Goal: Transaction & Acquisition: Purchase product/service

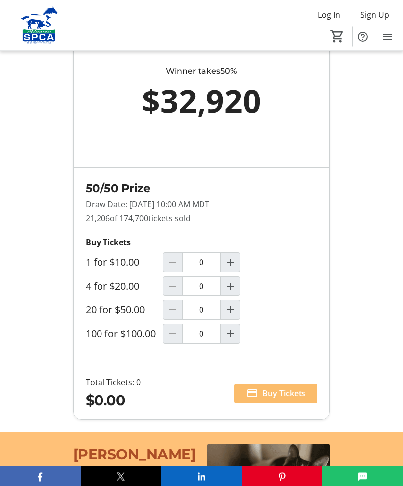
scroll to position [825, 0]
click at [234, 339] on mat-icon "Increment by one" at bounding box center [230, 334] width 12 height 12
type input "1"
click at [279, 399] on span "Buy Tickets" at bounding box center [283, 393] width 43 height 12
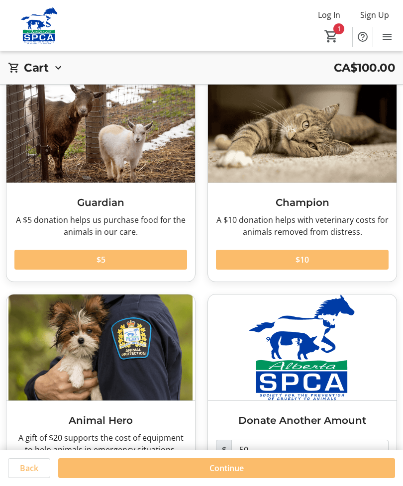
scroll to position [79, 0]
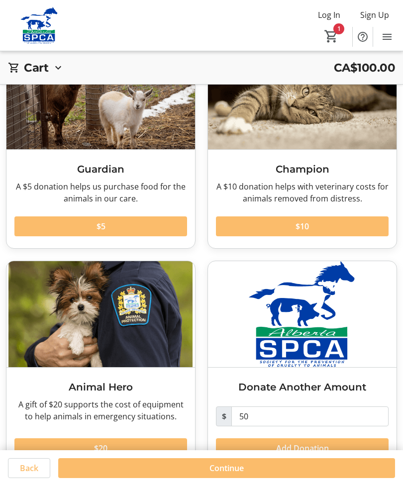
click at [129, 447] on span at bounding box center [100, 448] width 172 height 24
click at [278, 480] on span at bounding box center [226, 468] width 337 height 24
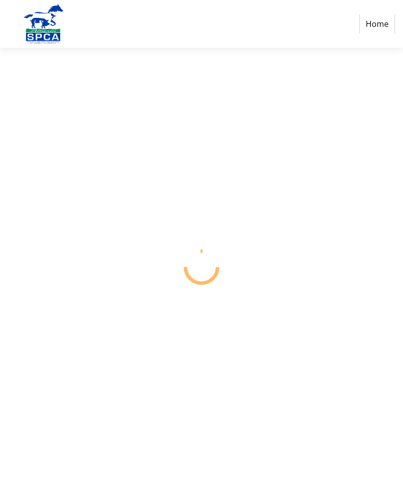
select select "CA"
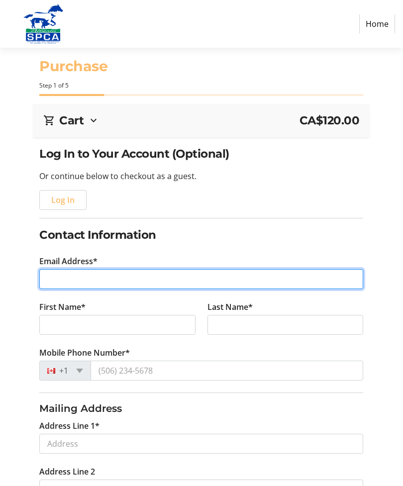
click at [53, 282] on input "Email Address*" at bounding box center [201, 279] width 324 height 20
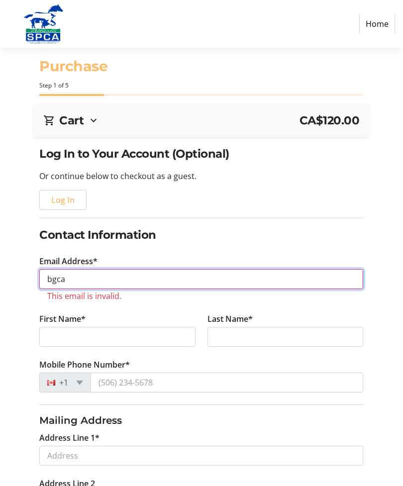
click at [76, 278] on input "bgca" at bounding box center [201, 279] width 324 height 20
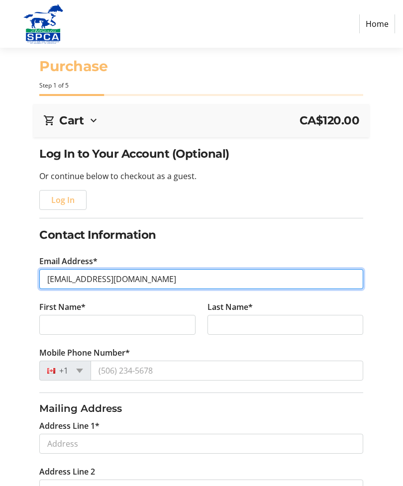
type input "bgcars@telusplanet.net"
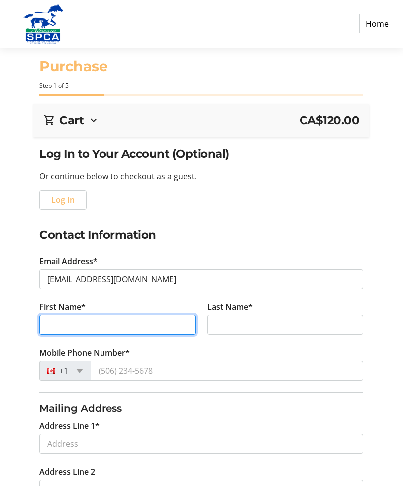
click at [43, 333] on input "First Name*" at bounding box center [117, 325] width 156 height 20
type input "Barbara"
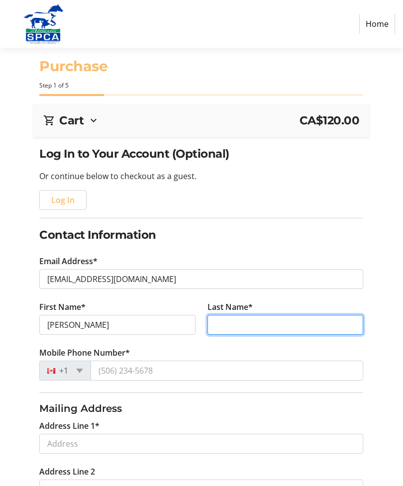
click at [223, 323] on input "Last Name*" at bounding box center [285, 325] width 156 height 20
type input "Ca"
type input "Carstairs"
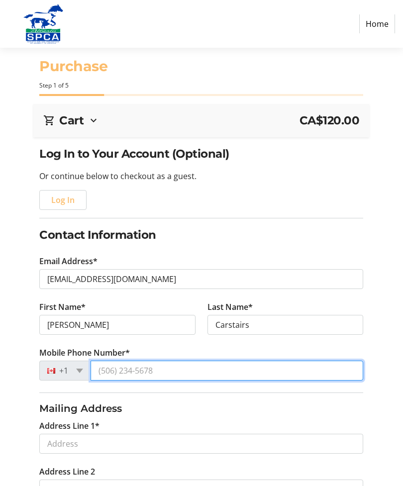
click at [145, 370] on input "Mobile Phone Number*" at bounding box center [226, 370] width 272 height 20
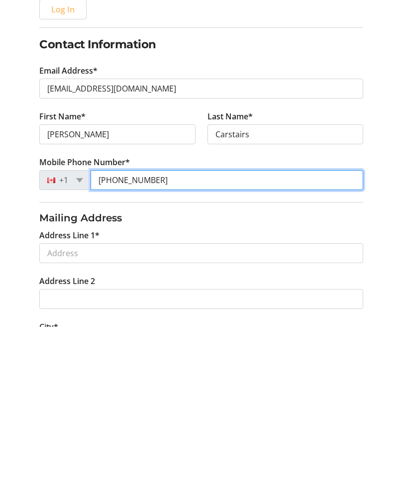
type input "(780) 919-1497"
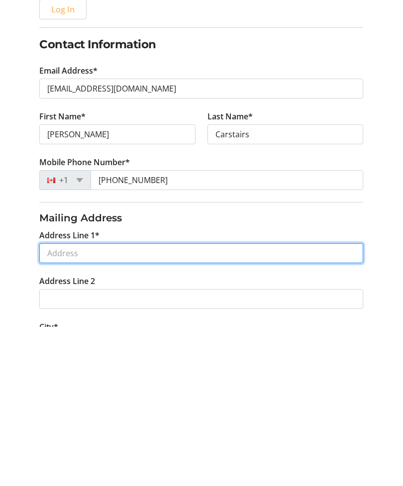
click at [49, 402] on input "Address Line 1*" at bounding box center [201, 412] width 324 height 20
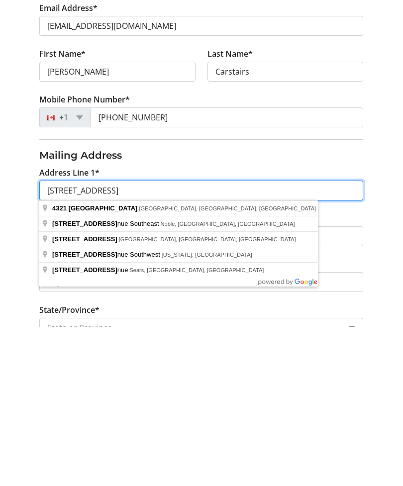
scroll to position [94, 0]
type input "4321 60 Ave"
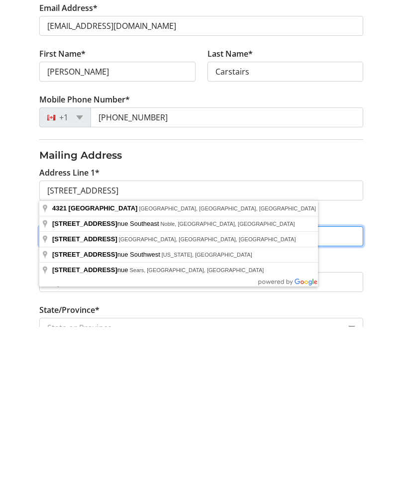
click at [246, 385] on input "Address Line 2" at bounding box center [201, 395] width 324 height 20
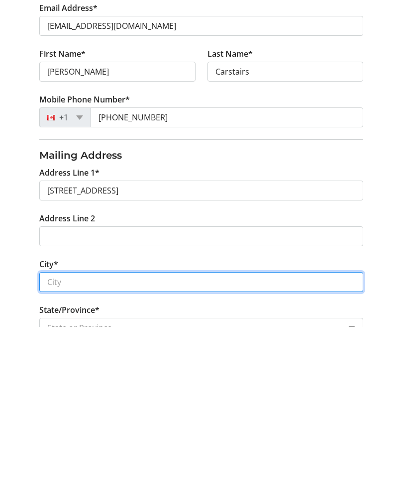
click at [58, 431] on input "City*" at bounding box center [201, 441] width 324 height 20
type input "Vegreville"
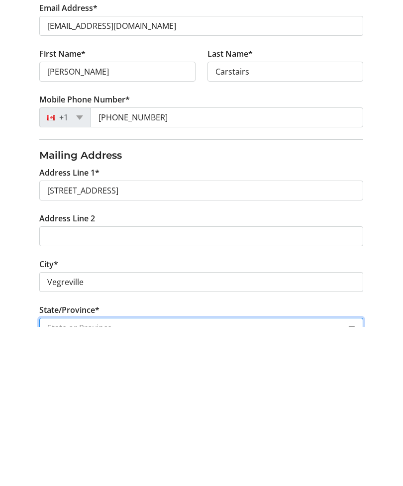
click at [57, 477] on select "State or Province State or Province Alberta British Columbia Manitoba New Bruns…" at bounding box center [201, 487] width 324 height 20
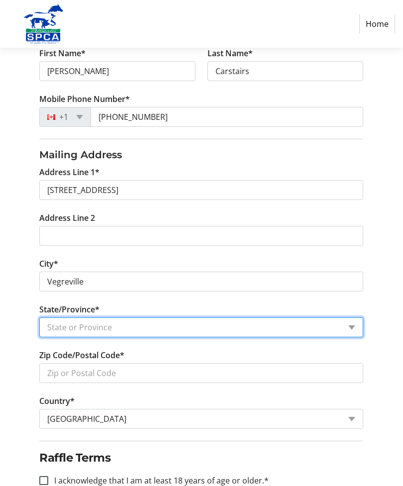
select select "AB"
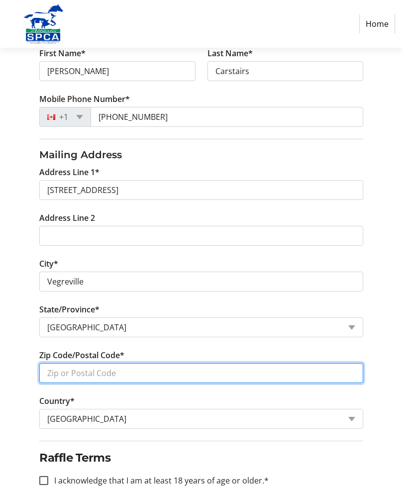
click at [54, 373] on input "Zip Code/Postal Code*" at bounding box center [201, 373] width 324 height 20
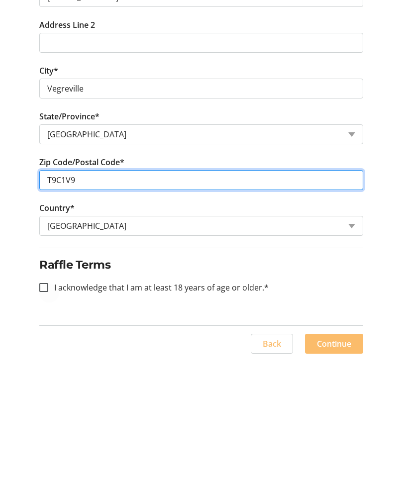
type input "T9C1V9"
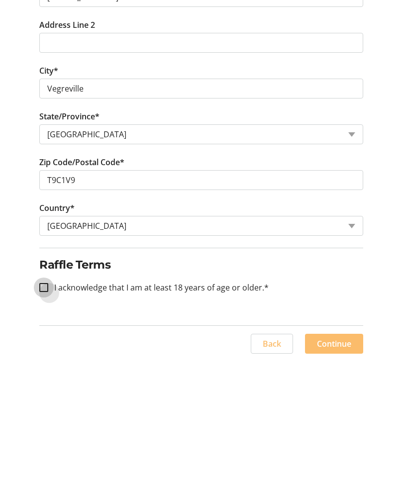
click at [44, 410] on input "I acknowledge that I am at least 18 years of age or older.*" at bounding box center [43, 414] width 9 height 9
checkbox input "true"
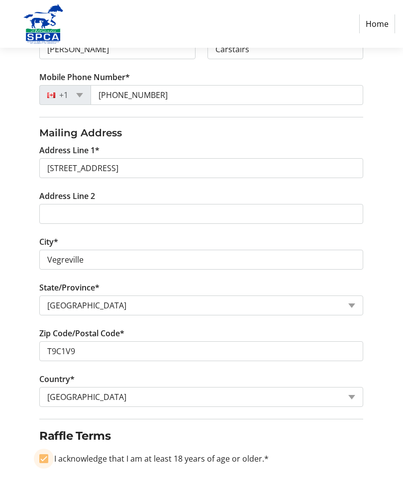
scroll to position [289, 0]
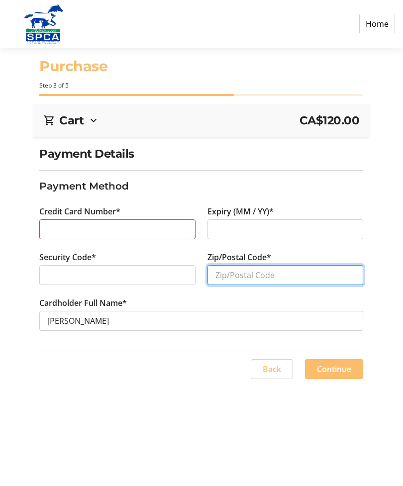
click at [223, 278] on input "Zip/Postal Code*" at bounding box center [285, 275] width 156 height 20
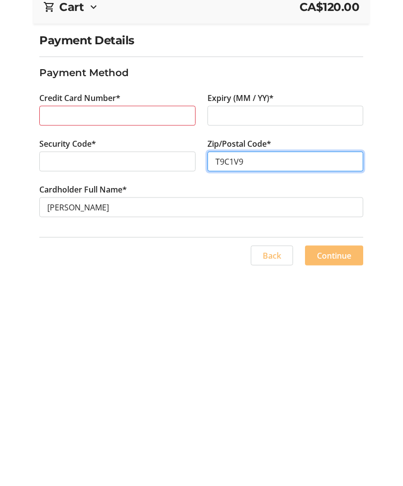
type input "T9C1V9"
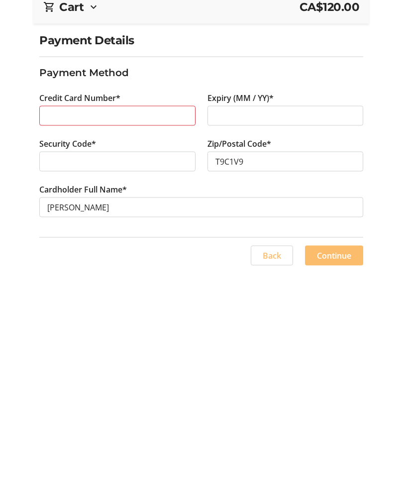
click at [338, 363] on span "Continue" at bounding box center [334, 369] width 34 height 12
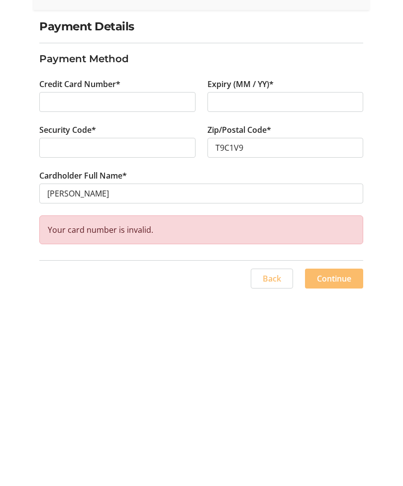
scroll to position [32, 0]
click at [339, 400] on span "Continue" at bounding box center [334, 406] width 34 height 12
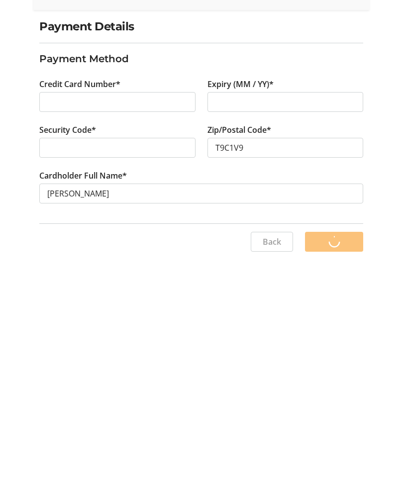
scroll to position [0, 0]
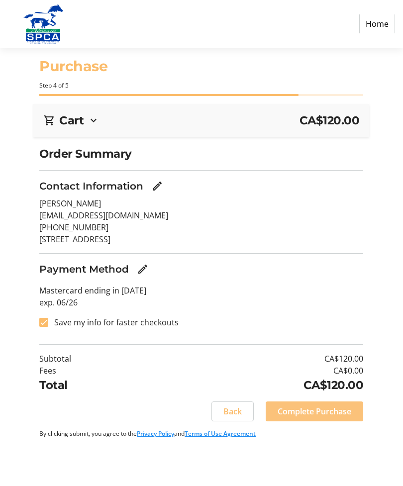
click at [307, 413] on span "Complete Purchase" at bounding box center [314, 411] width 74 height 12
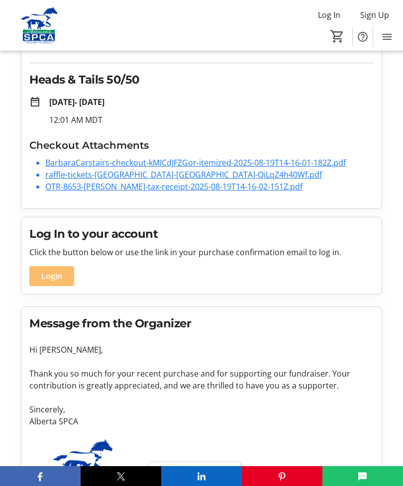
scroll to position [118, 0]
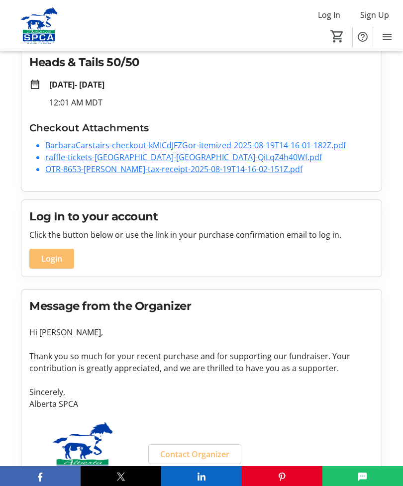
click at [168, 157] on link "raffle-tickets-[GEOGRAPHIC_DATA]-[GEOGRAPHIC_DATA]-QiLqZ4h40Wf.pdf" at bounding box center [183, 157] width 276 height 11
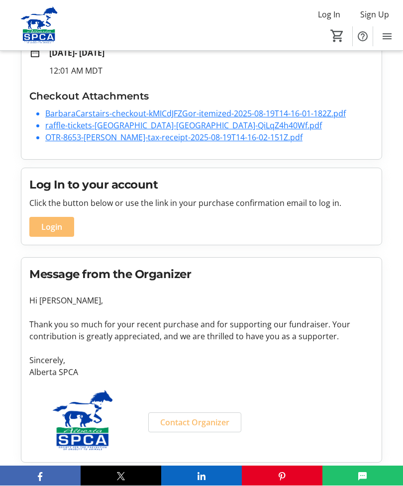
scroll to position [150, 0]
